Goal: Go to known website: Access a specific website the user already knows

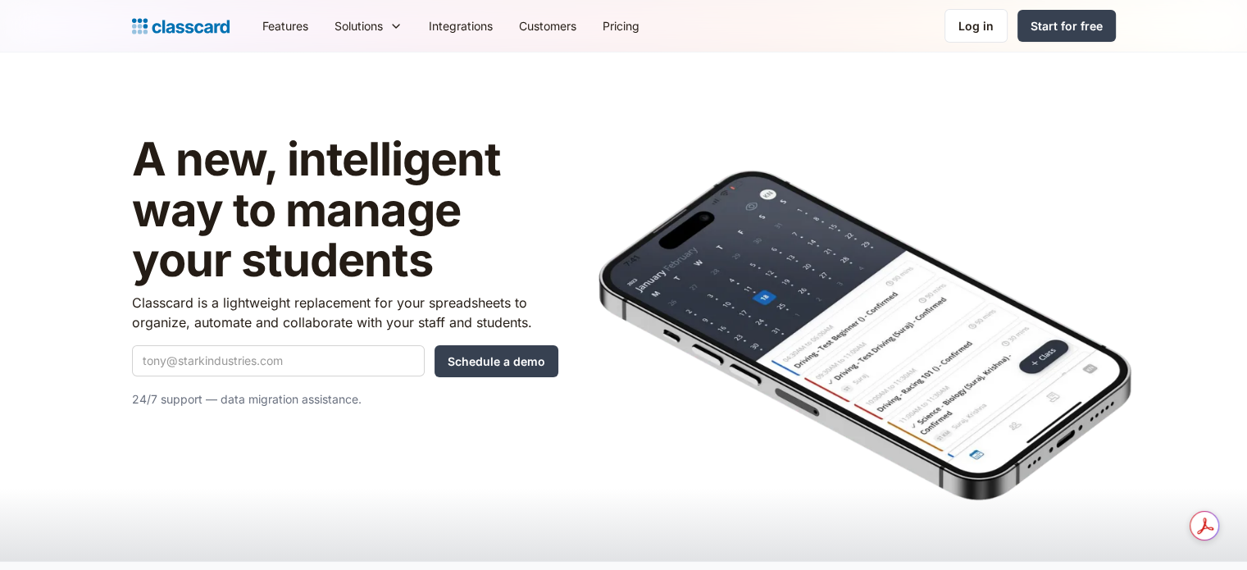
click at [979, 34] on div "Log in" at bounding box center [976, 25] width 35 height 17
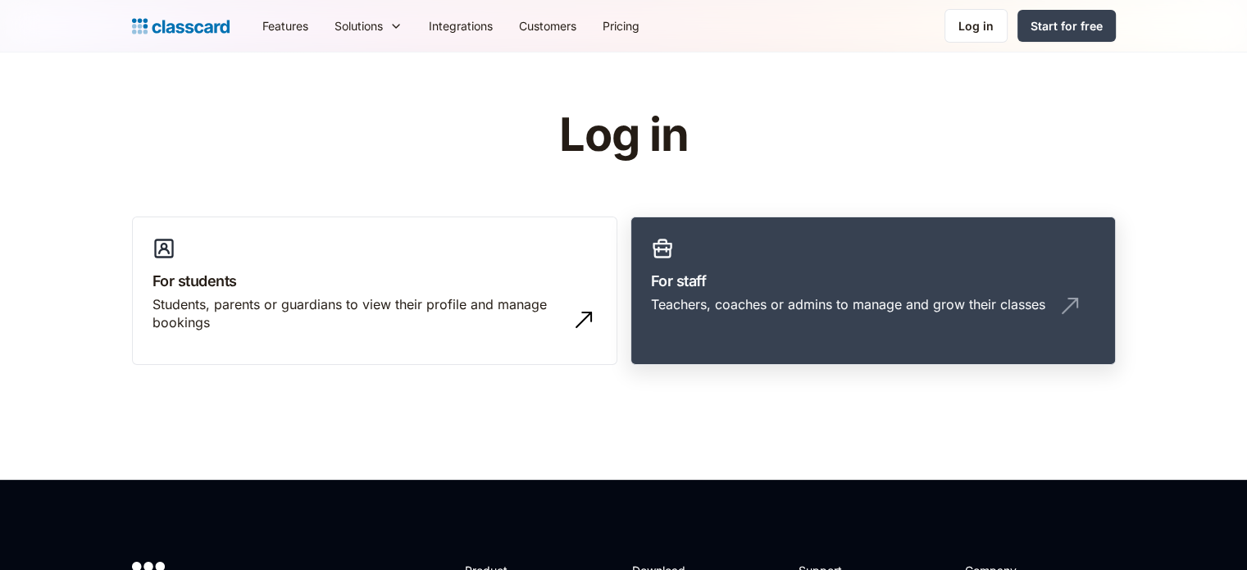
click at [769, 270] on h3 "For staff" at bounding box center [873, 281] width 444 height 22
